Goal: Task Accomplishment & Management: Manage account settings

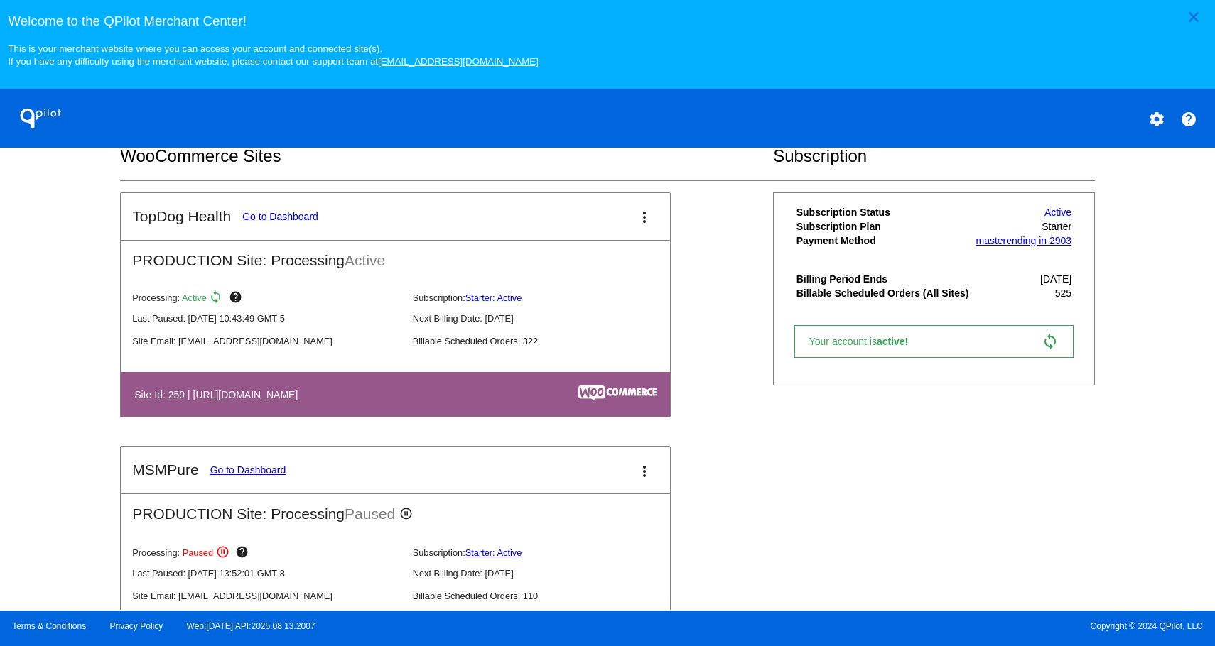
scroll to position [792, 0]
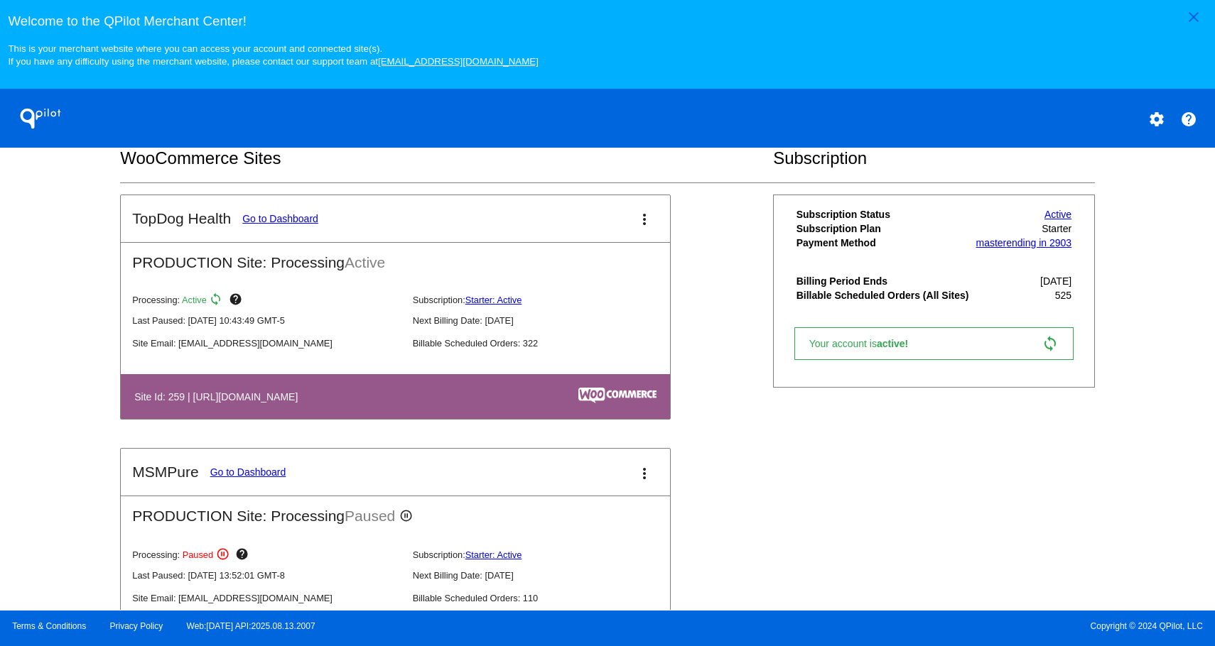
click at [284, 224] on link "Go to Dashboard" at bounding box center [280, 218] width 76 height 11
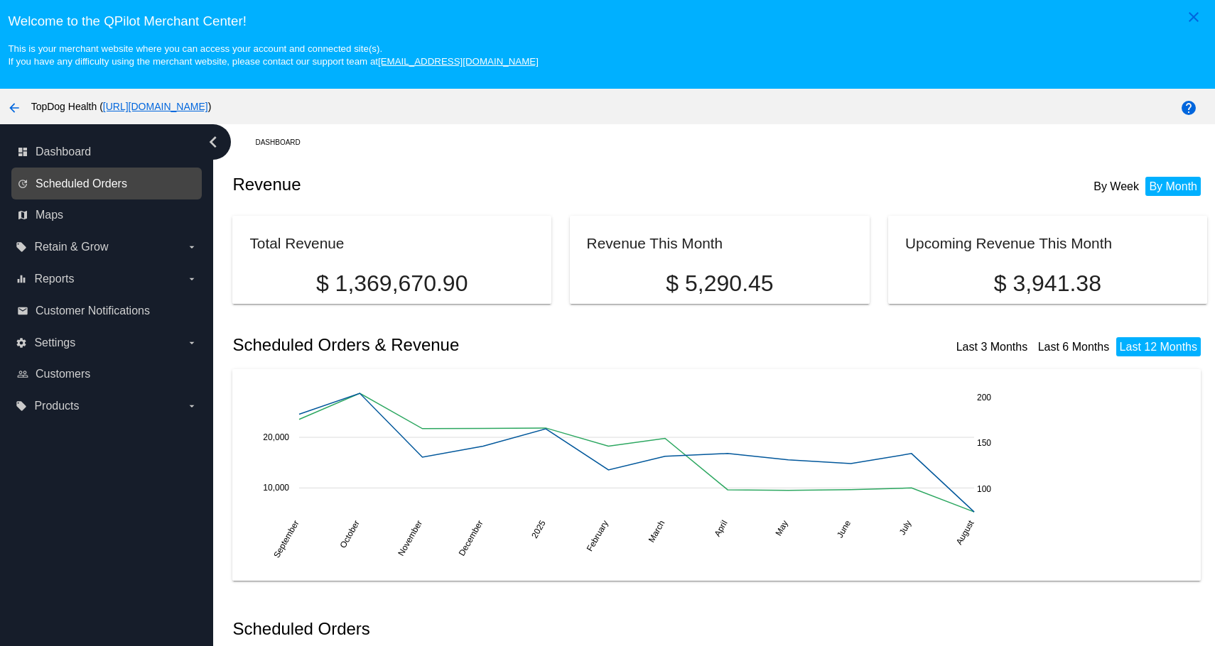
click at [98, 190] on span "Scheduled Orders" at bounding box center [82, 184] width 92 height 13
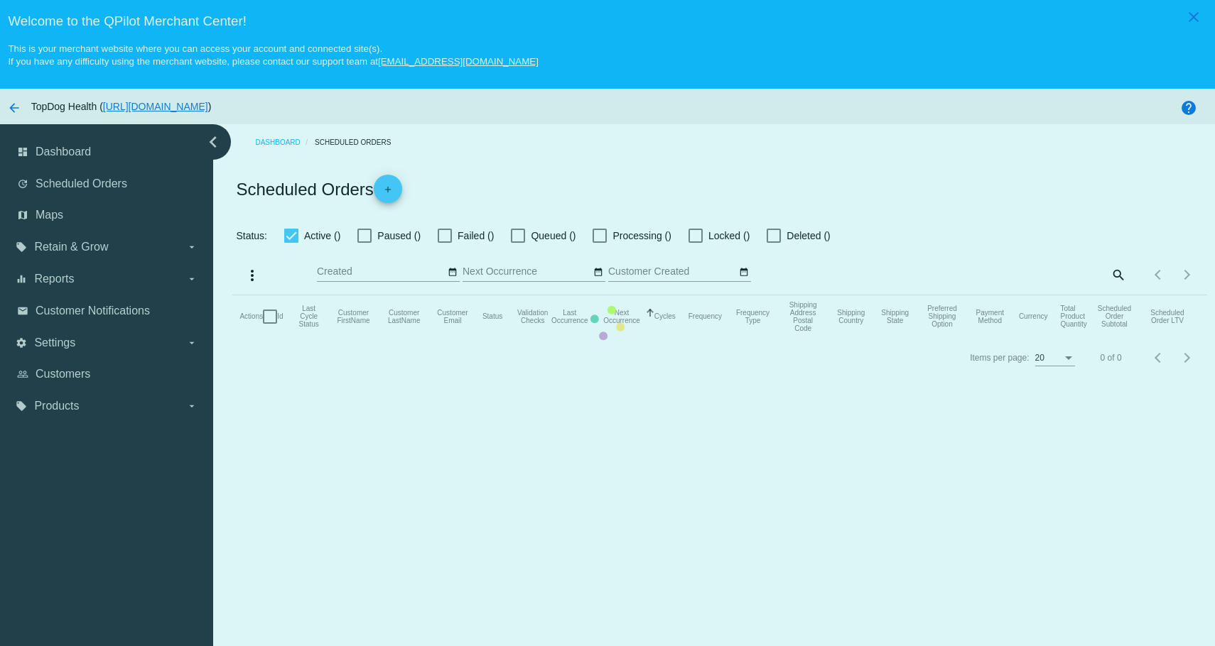
checkbox input "false"
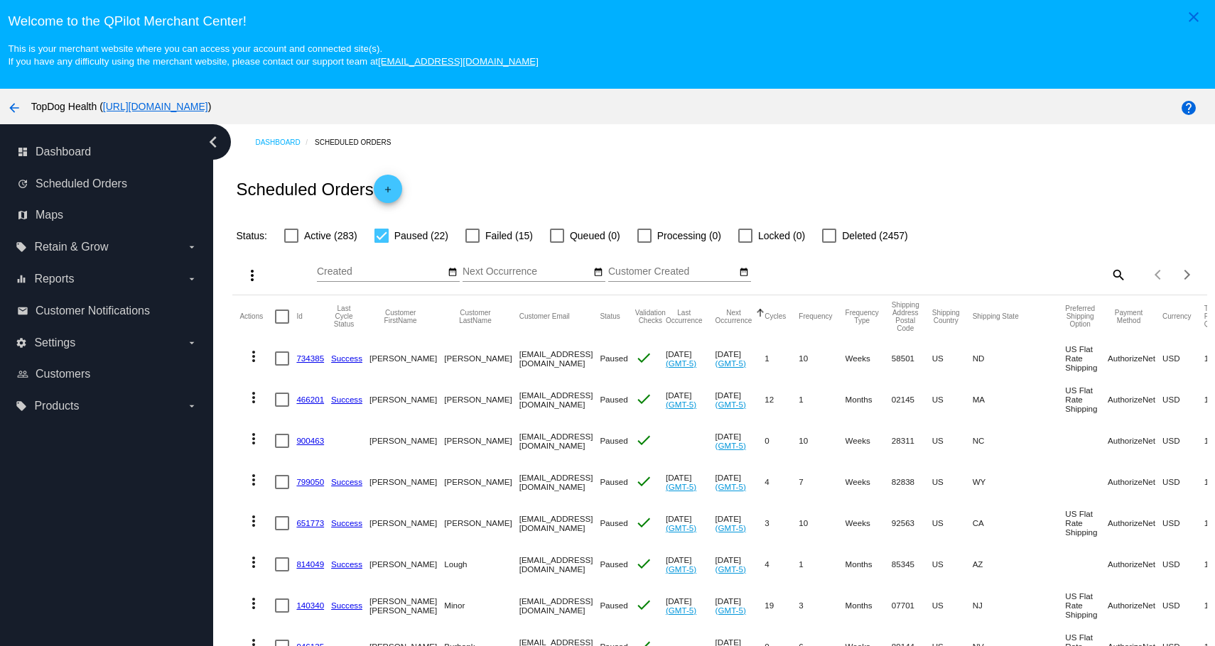
click at [378, 238] on div at bounding box center [381, 236] width 14 height 14
click at [381, 243] on input "Paused (22)" at bounding box center [381, 243] width 1 height 1
checkbox input "false"
click at [474, 235] on div at bounding box center [472, 236] width 14 height 14
click at [472, 243] on input "Failed (15)" at bounding box center [472, 243] width 1 height 1
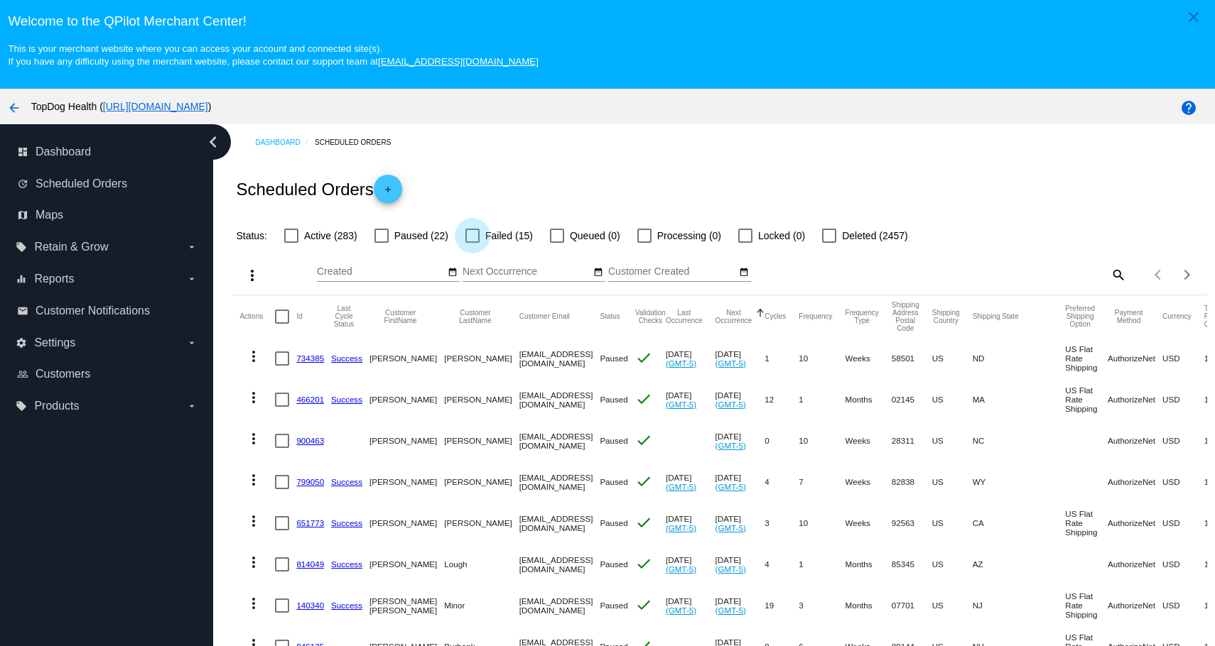
checkbox input "true"
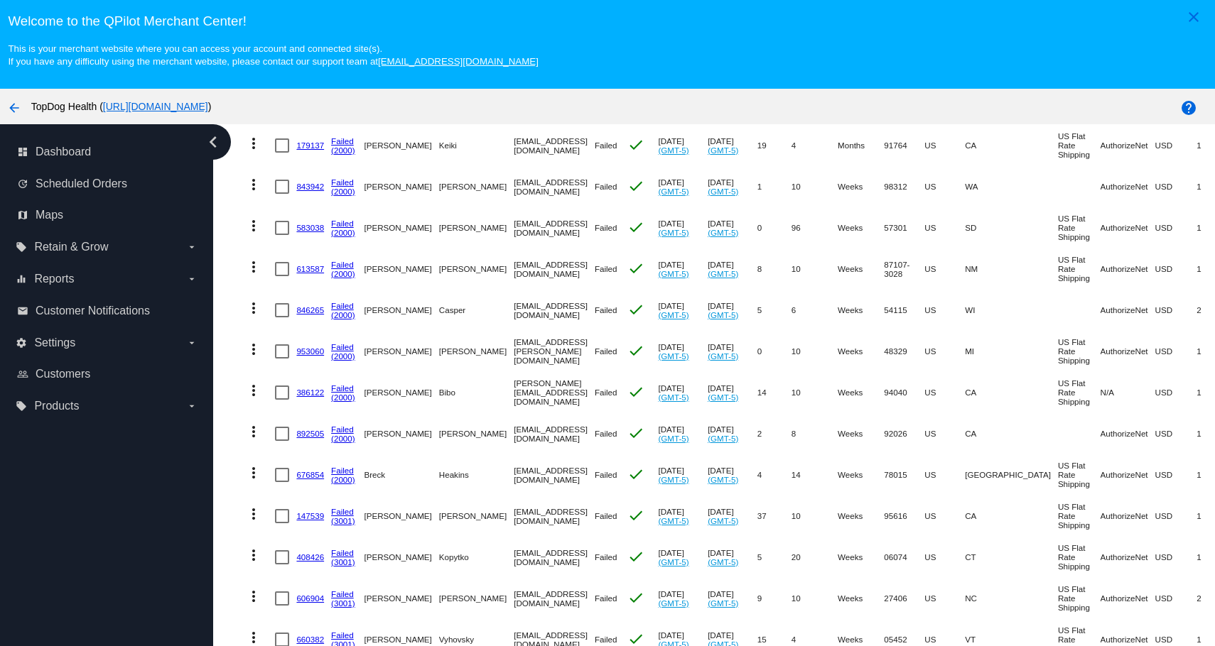
scroll to position [91, 0]
